Goal: Contribute content: Contribute content

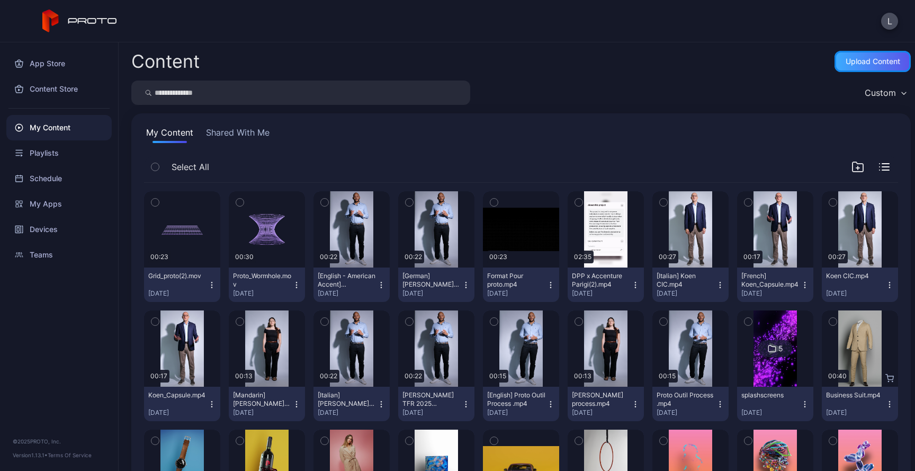
click at [834, 61] on div "Upload Content" at bounding box center [872, 61] width 76 height 21
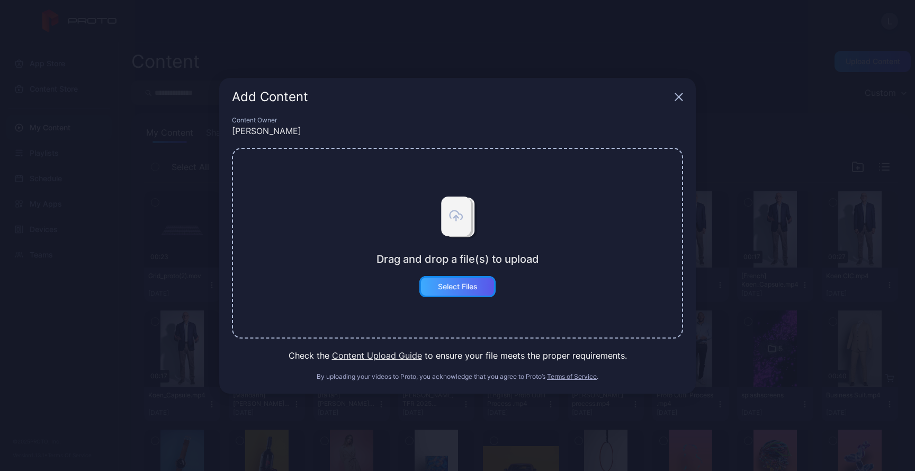
click at [450, 283] on div "Select Files" at bounding box center [458, 286] width 40 height 8
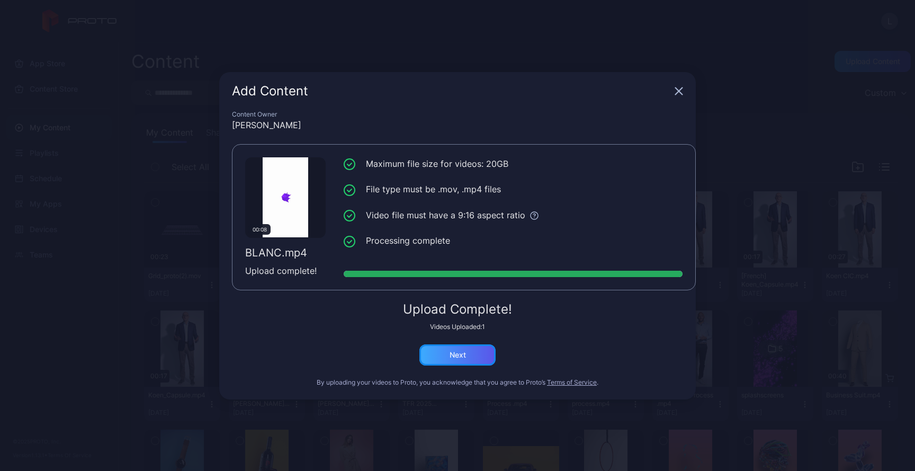
click at [472, 351] on div "Next" at bounding box center [457, 354] width 76 height 21
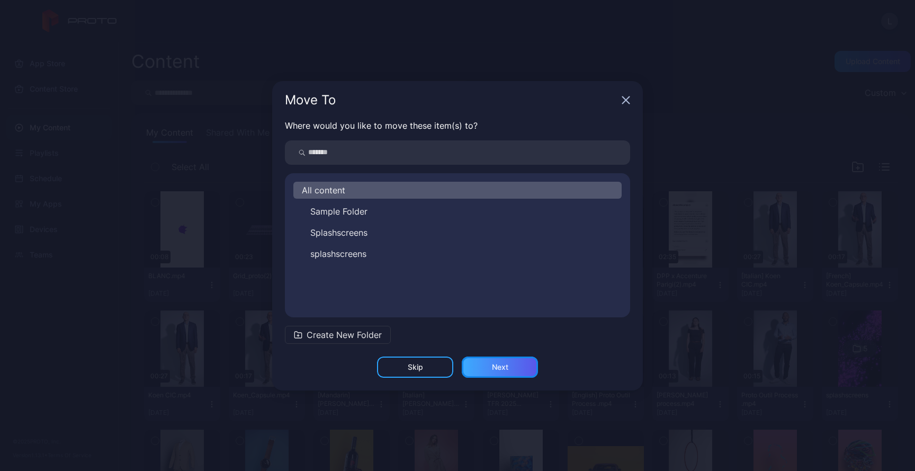
click at [505, 367] on div "Next" at bounding box center [500, 367] width 16 height 8
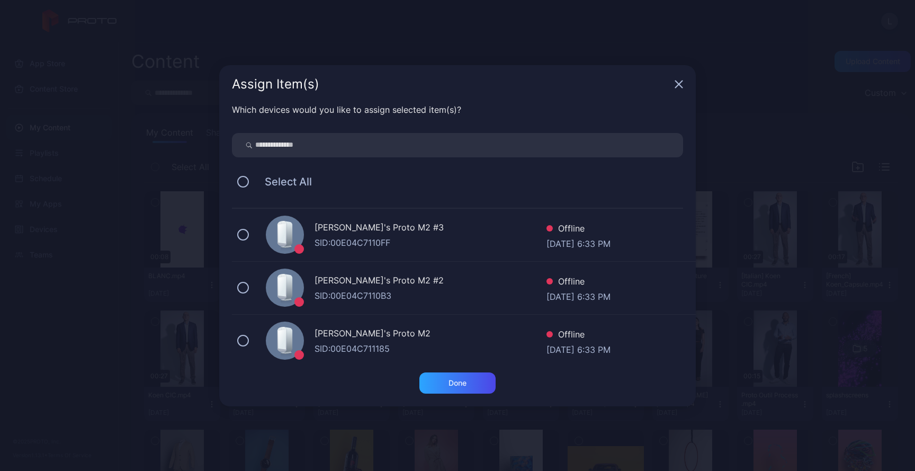
click at [251, 181] on div "Select All" at bounding box center [457, 181] width 451 height 22
click at [248, 181] on button at bounding box center [243, 182] width 12 height 12
click at [248, 181] on icon at bounding box center [243, 182] width 12 height 12
click at [248, 181] on button at bounding box center [243, 182] width 12 height 12
click at [456, 379] on div "Done" at bounding box center [457, 383] width 18 height 8
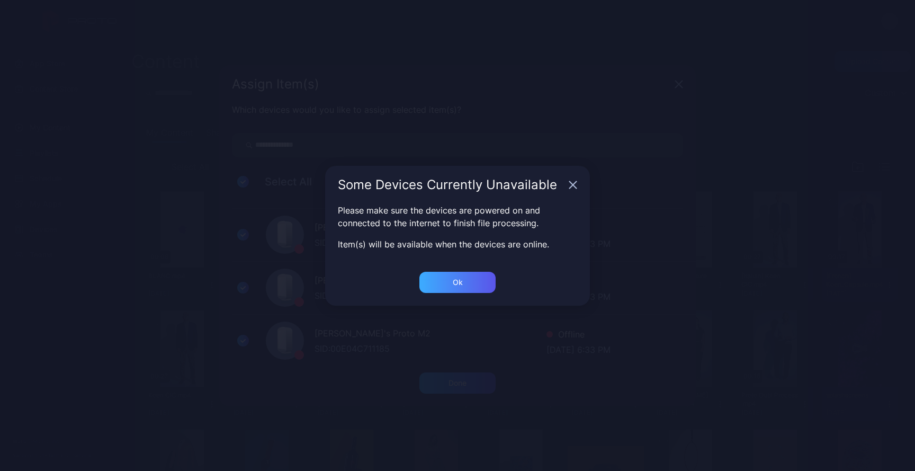
click at [478, 278] on div "Ok" at bounding box center [457, 282] width 76 height 21
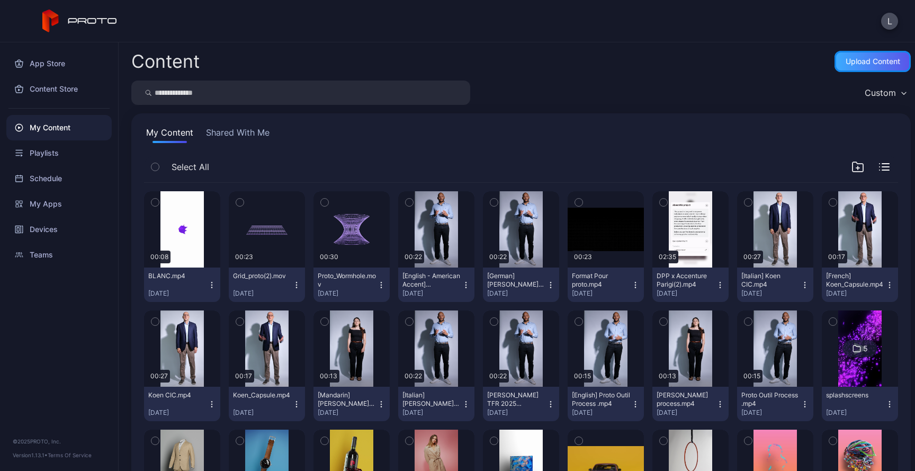
click at [860, 64] on div "Upload Content" at bounding box center [873, 61] width 55 height 8
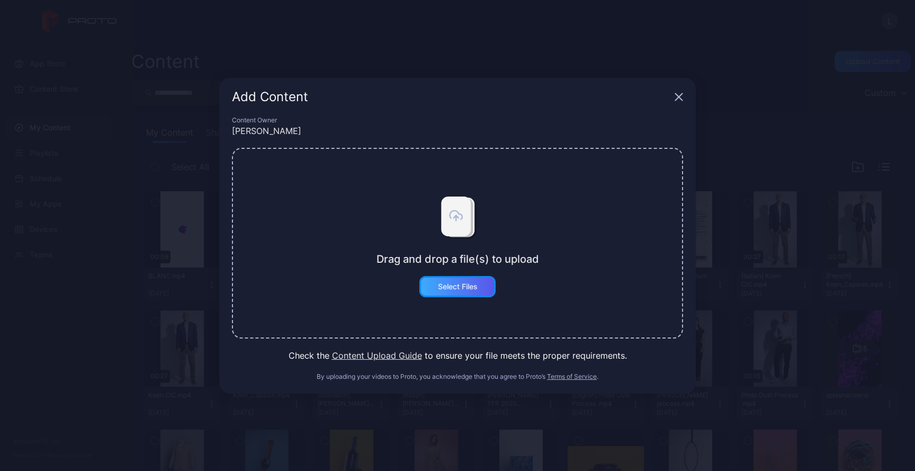
click at [469, 284] on div "Select Files" at bounding box center [458, 286] width 40 height 8
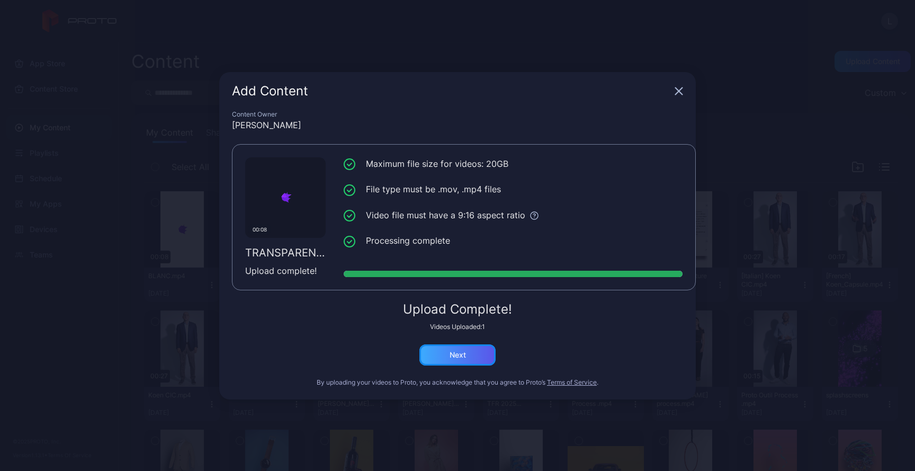
click at [470, 352] on div "Next" at bounding box center [457, 354] width 76 height 21
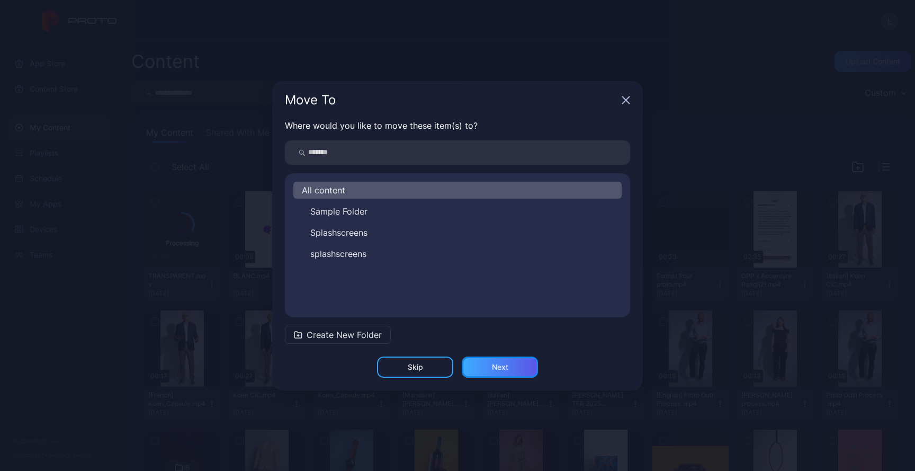
click at [486, 369] on div "Next" at bounding box center [500, 366] width 76 height 21
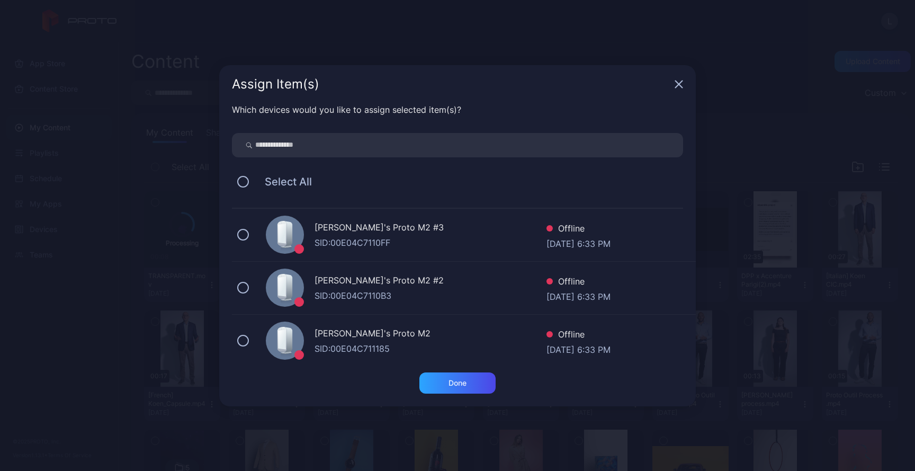
click at [236, 178] on div "Select All" at bounding box center [457, 181] width 451 height 22
click at [248, 187] on div "Select All" at bounding box center [457, 181] width 451 height 22
click at [248, 186] on div "Select All" at bounding box center [457, 181] width 451 height 22
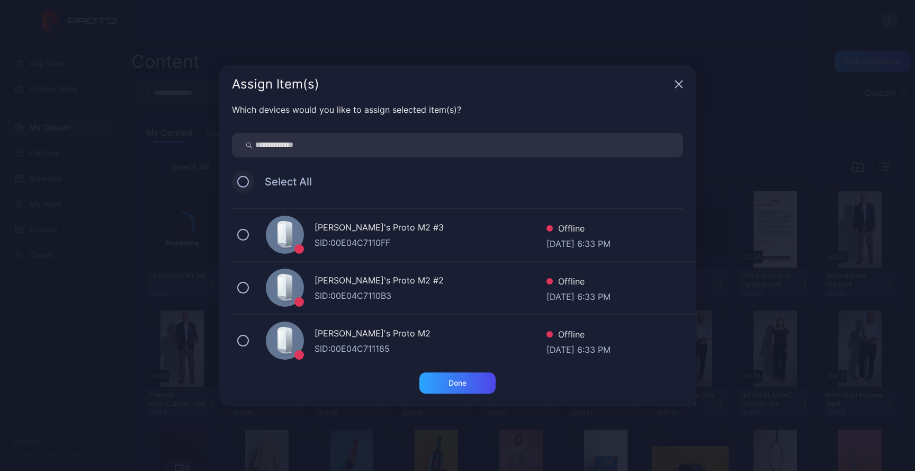
click at [247, 182] on button at bounding box center [243, 182] width 12 height 12
click at [472, 381] on div "Done" at bounding box center [457, 382] width 76 height 21
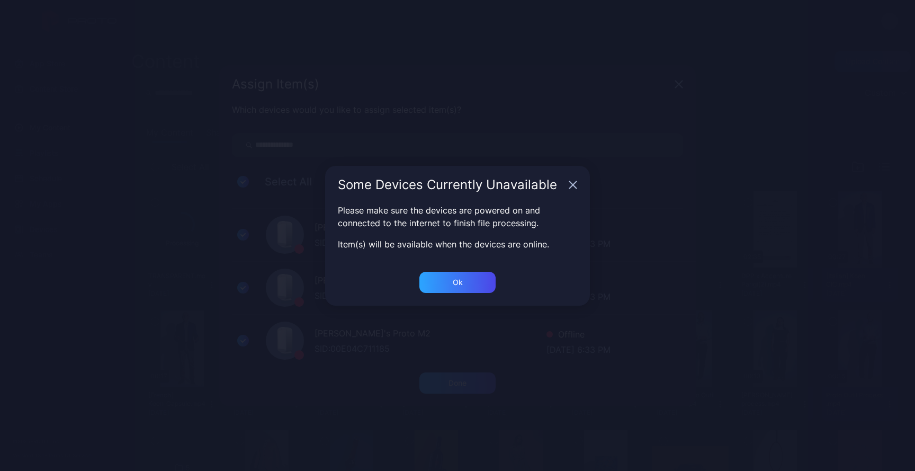
click at [472, 381] on div "Some Devices Currently Unavailable Please make sure the devices are powered on …" at bounding box center [457, 235] width 915 height 471
